Goal: Check status: Check status

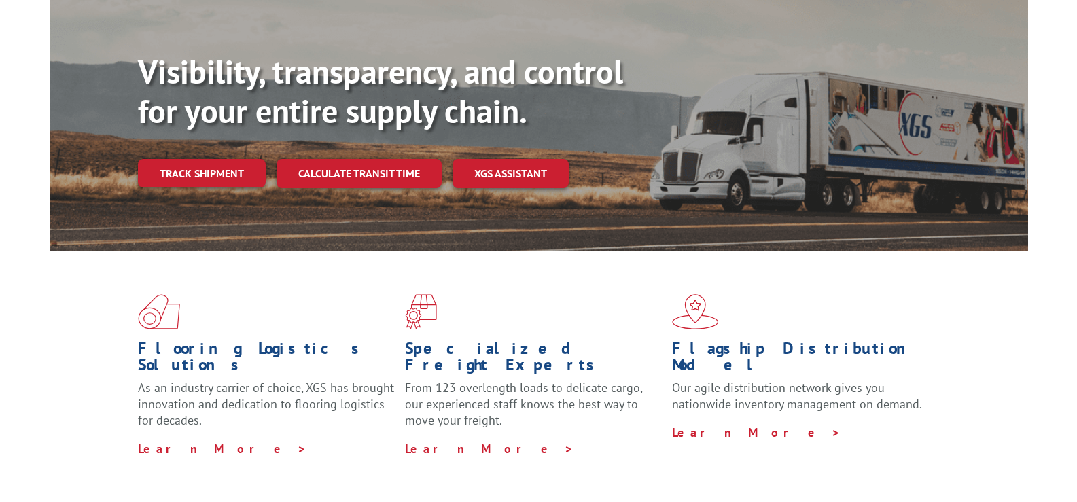
scroll to position [118, 0]
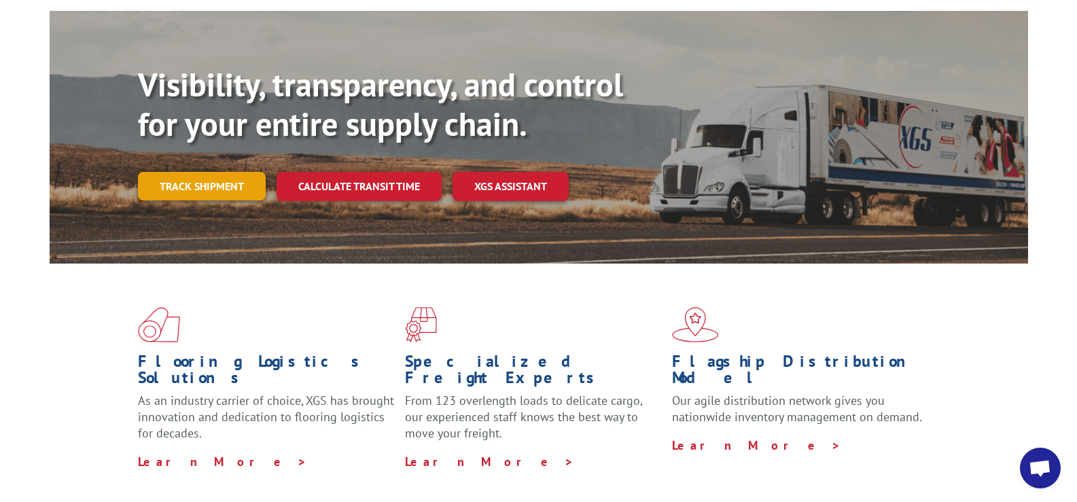
click at [231, 172] on link "Track shipment" at bounding box center [202, 186] width 128 height 29
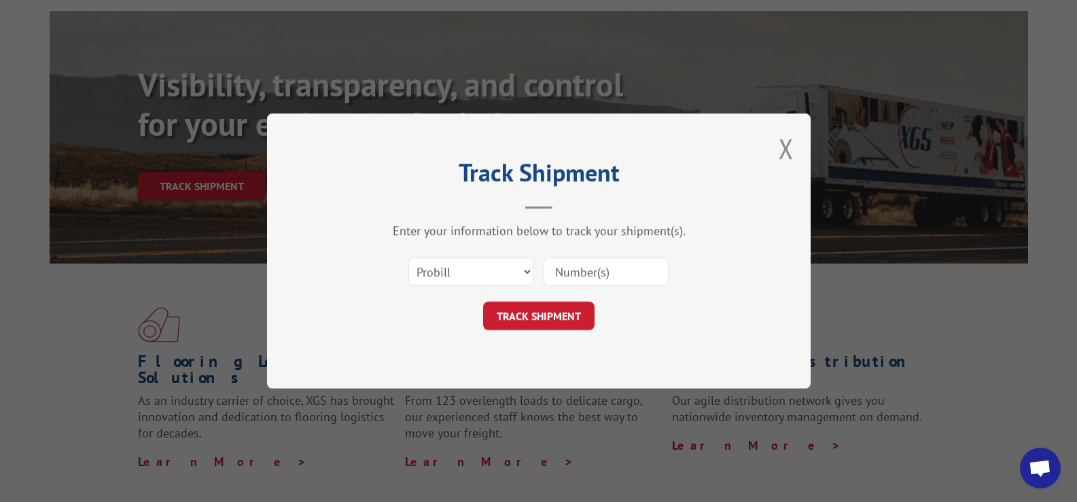
click at [592, 270] on input at bounding box center [606, 272] width 125 height 29
type input "368739"
click button "TRACK SHIPMENT" at bounding box center [538, 316] width 111 height 29
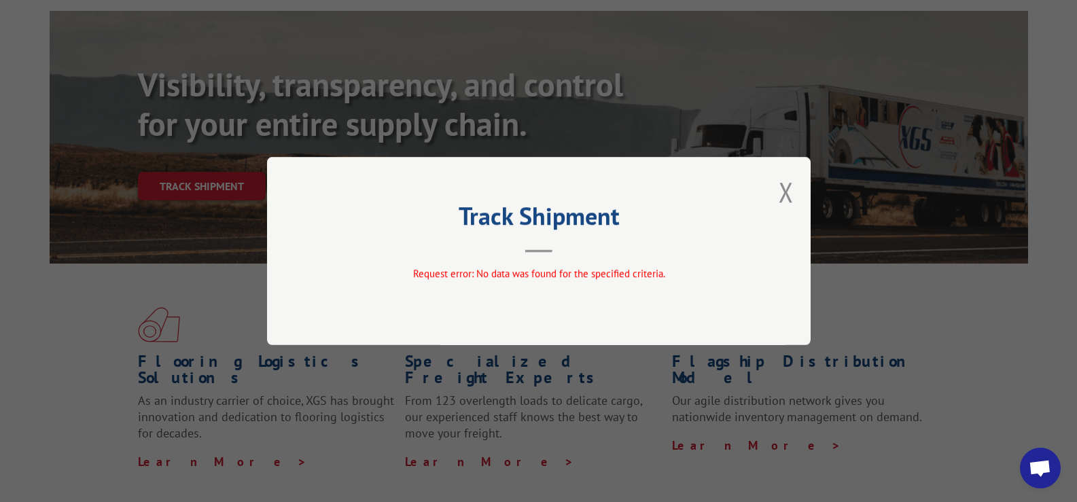
click at [796, 196] on div "Track Shipment Request error: No data was found for the specified criteria." at bounding box center [539, 251] width 544 height 188
click at [783, 196] on button "Close modal" at bounding box center [786, 192] width 15 height 36
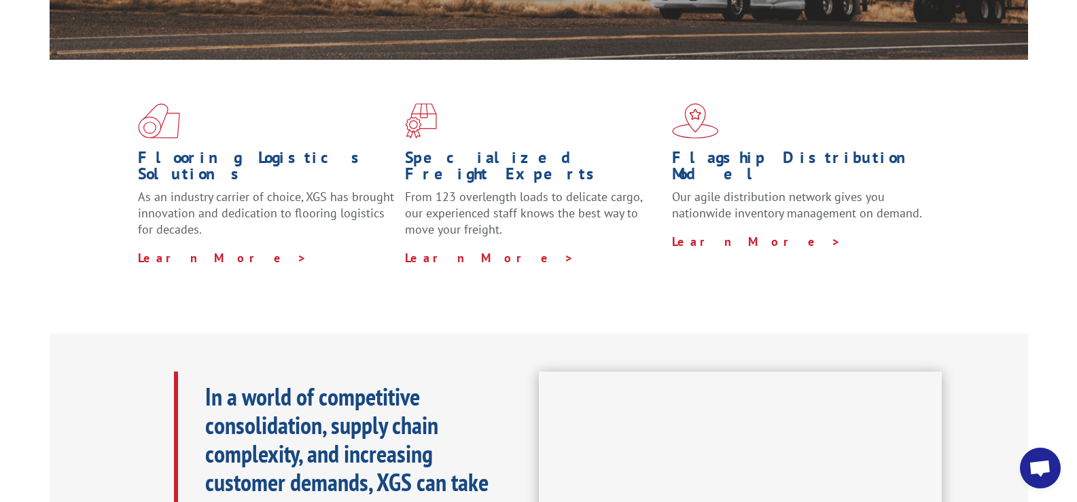
scroll to position [0, 0]
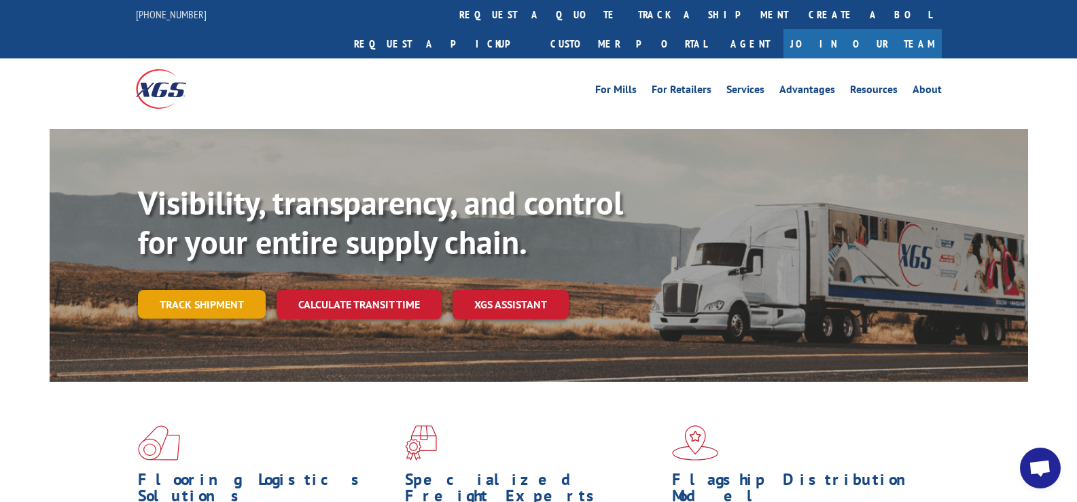
click at [245, 290] on link "Track shipment" at bounding box center [202, 304] width 128 height 29
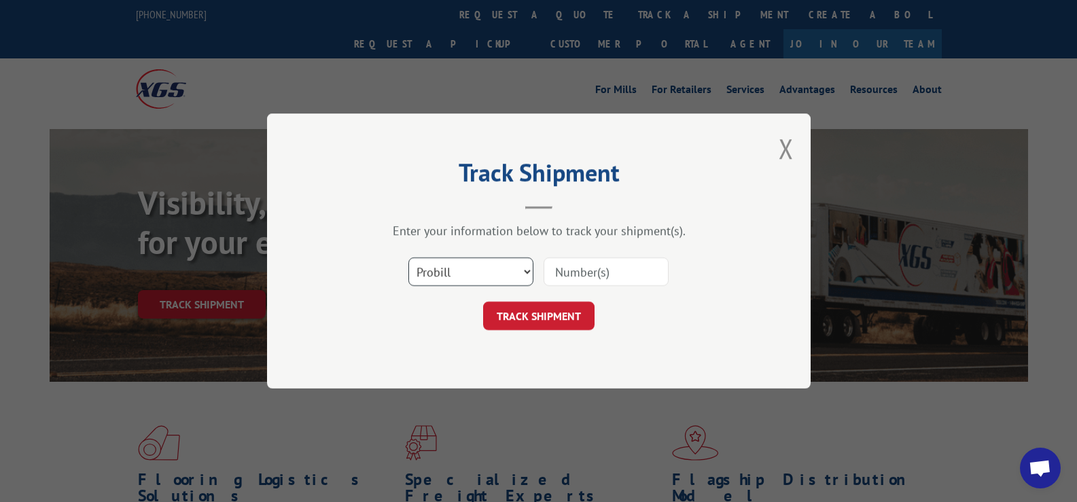
click at [514, 272] on select "Select category... Probill BOL PO" at bounding box center [470, 272] width 125 height 29
select select "bol"
click at [408, 258] on select "Select category... Probill BOL PO" at bounding box center [470, 272] width 125 height 29
click at [584, 275] on input at bounding box center [606, 272] width 125 height 29
type input "368739"
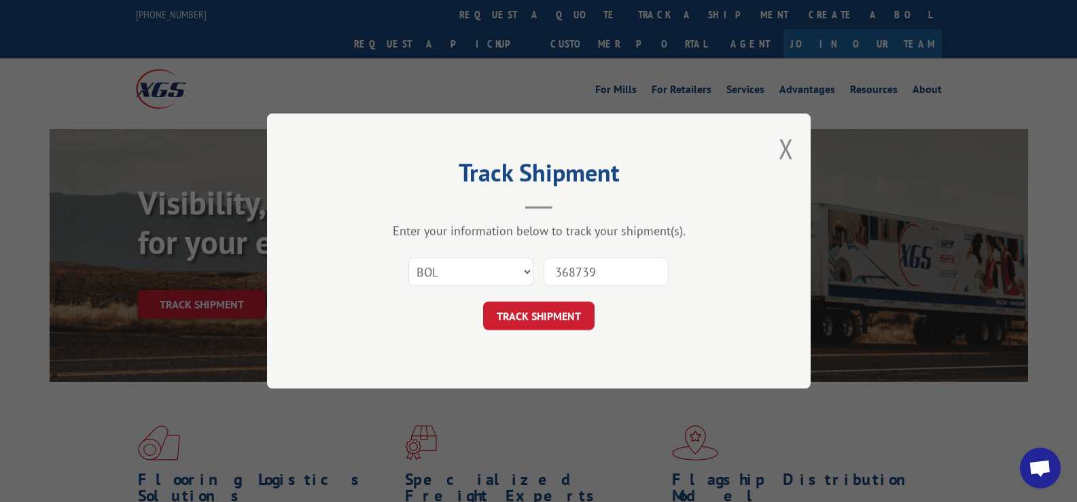
click button "TRACK SHIPMENT" at bounding box center [538, 316] width 111 height 29
